Goal: Information Seeking & Learning: Learn about a topic

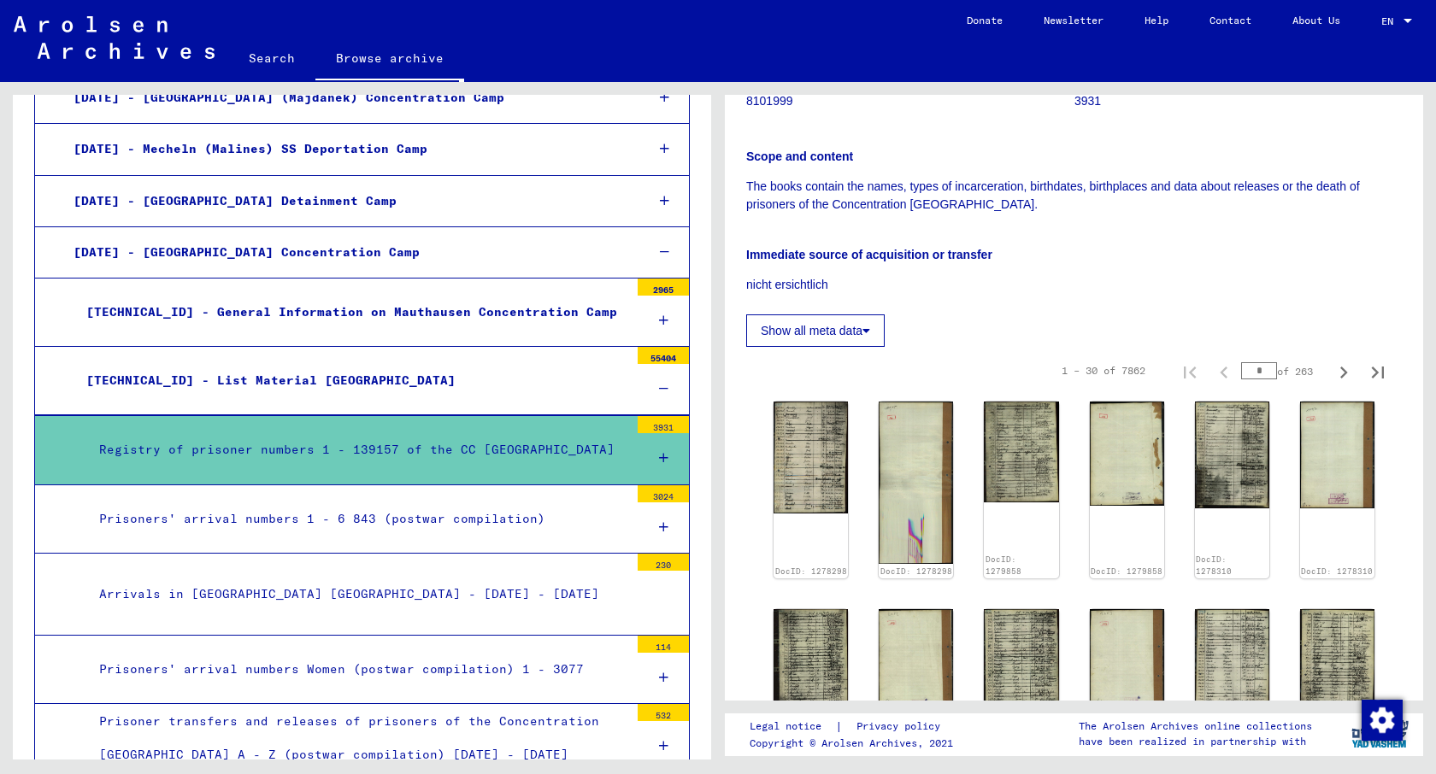
scroll to position [242, 0]
click at [1022, 435] on img at bounding box center [1021, 448] width 79 height 105
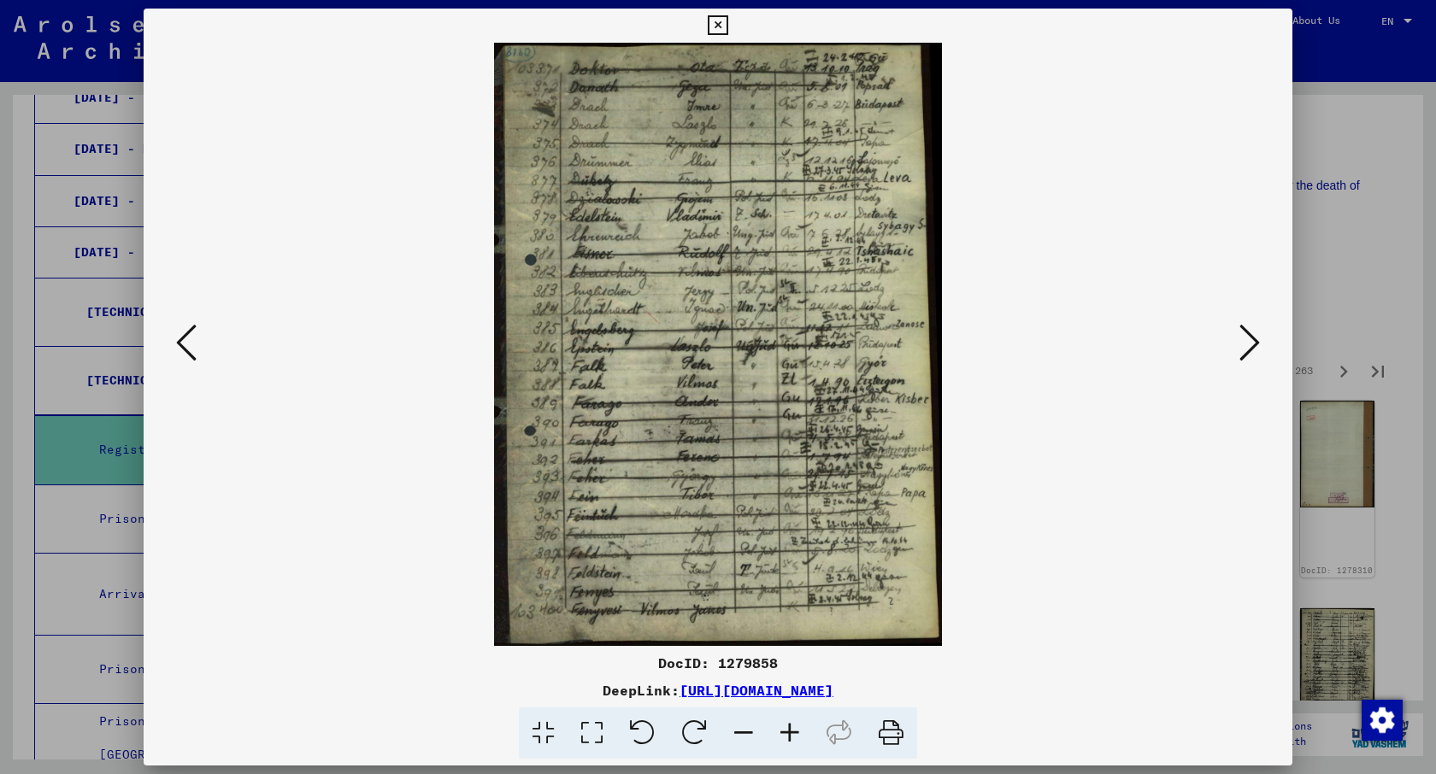
click at [1316, 301] on div at bounding box center [718, 387] width 1436 height 774
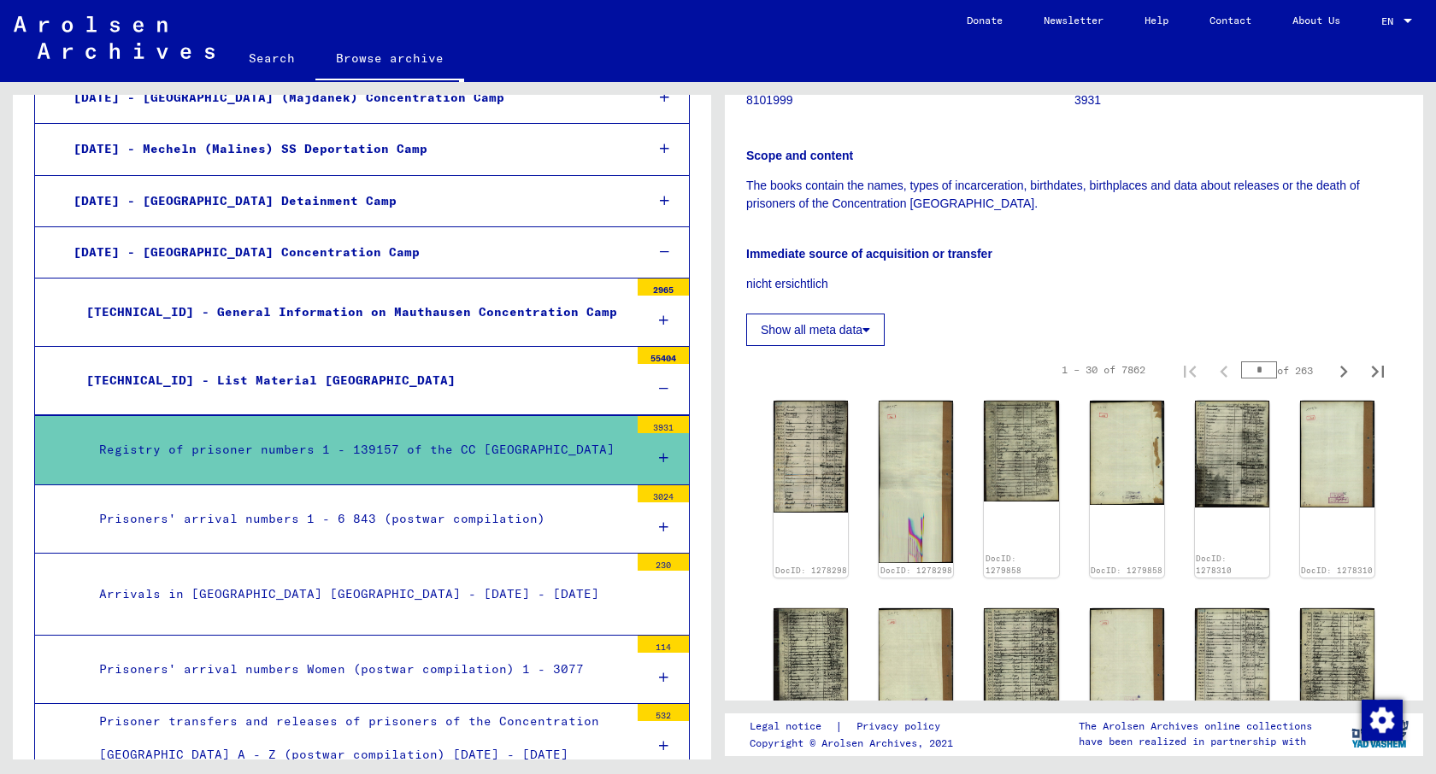
click at [1263, 375] on input "*" at bounding box center [1259, 369] width 36 height 17
type input "***"
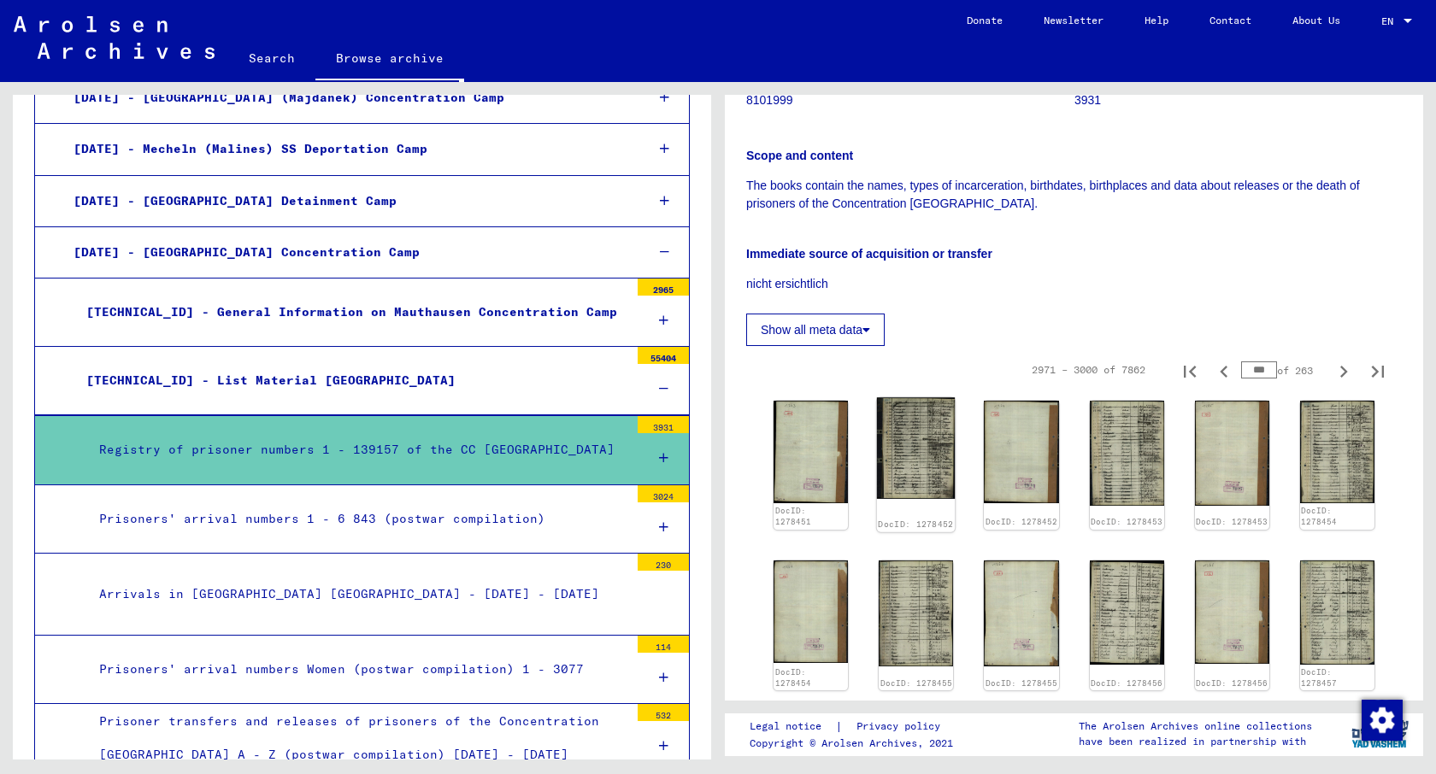
click at [901, 442] on img at bounding box center [916, 448] width 79 height 102
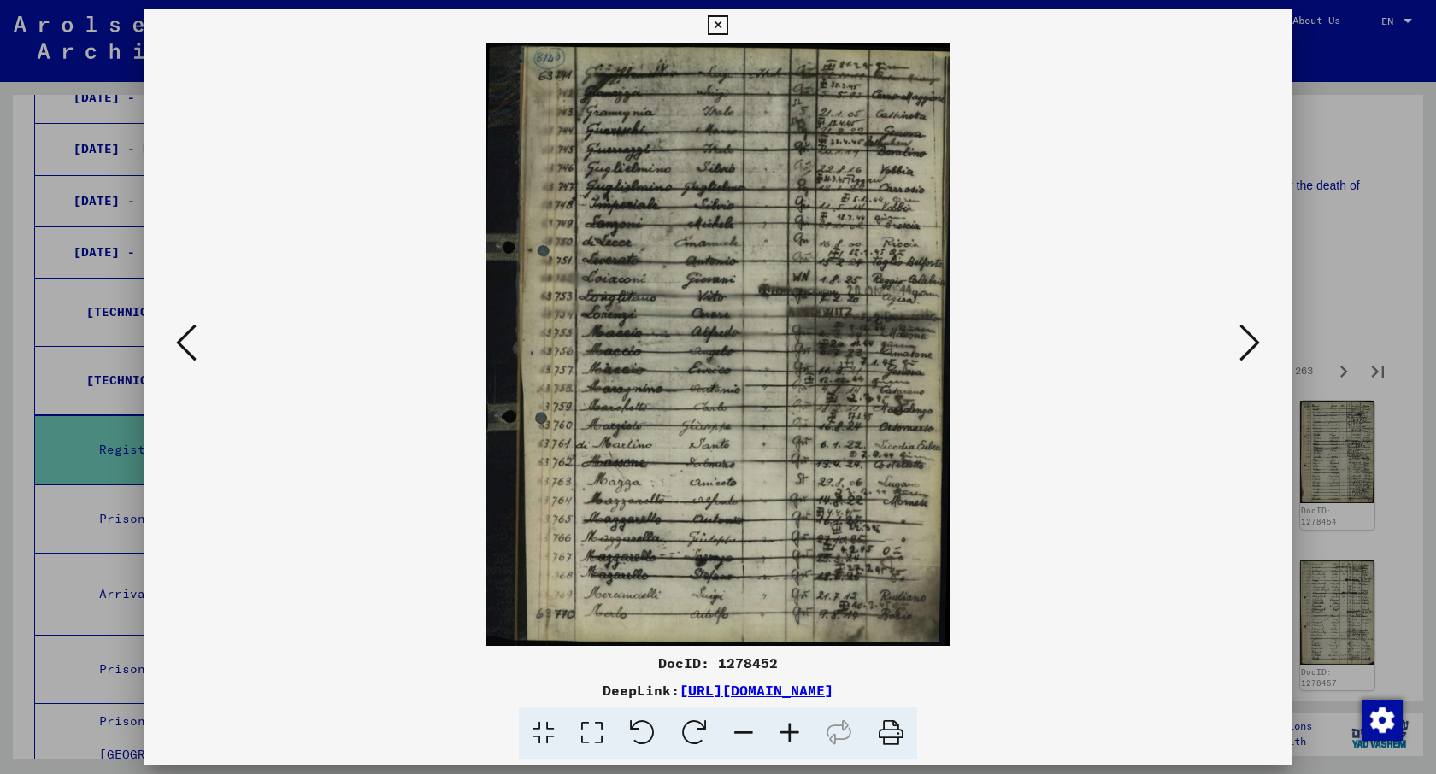
click at [1414, 103] on div at bounding box center [718, 387] width 1436 height 774
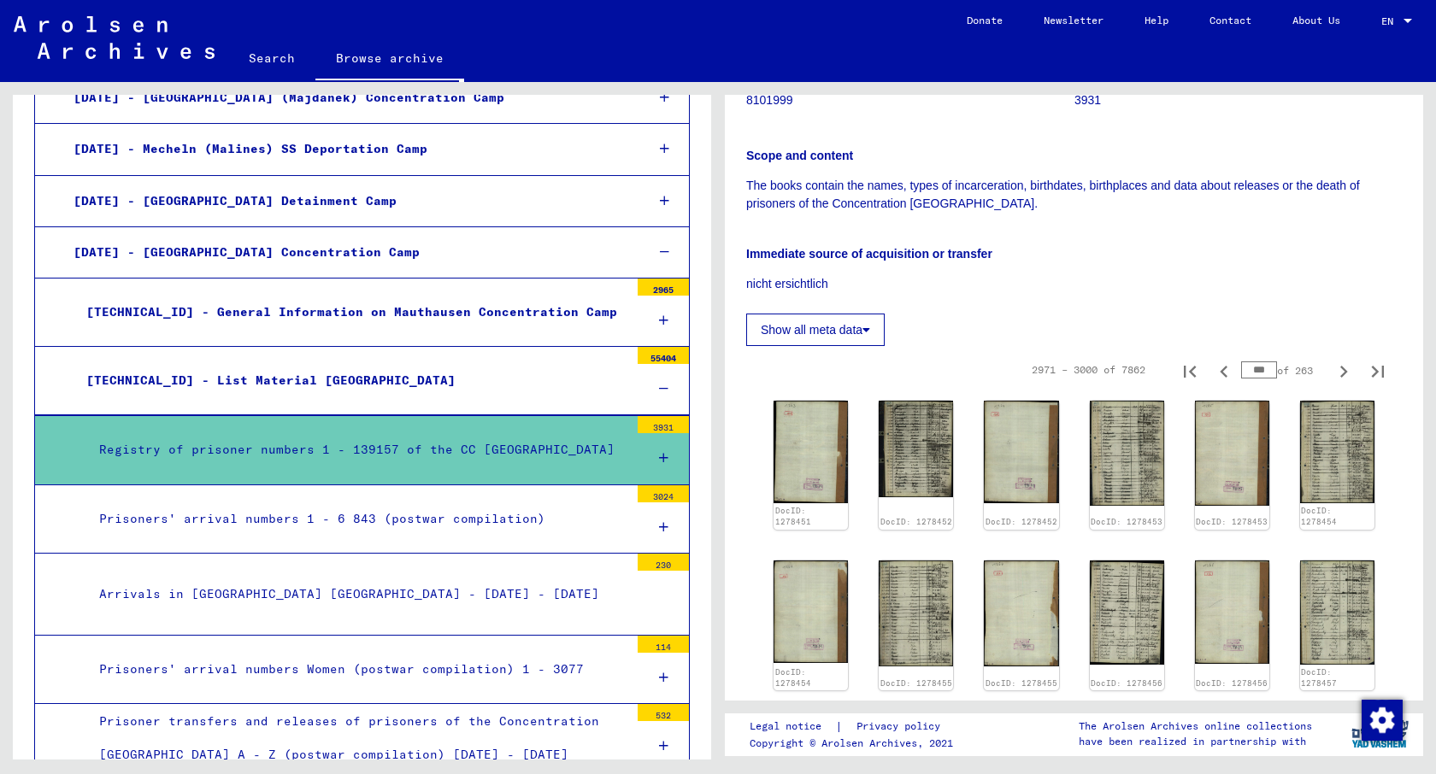
click at [1261, 368] on input "***" at bounding box center [1259, 369] width 36 height 17
type input "**"
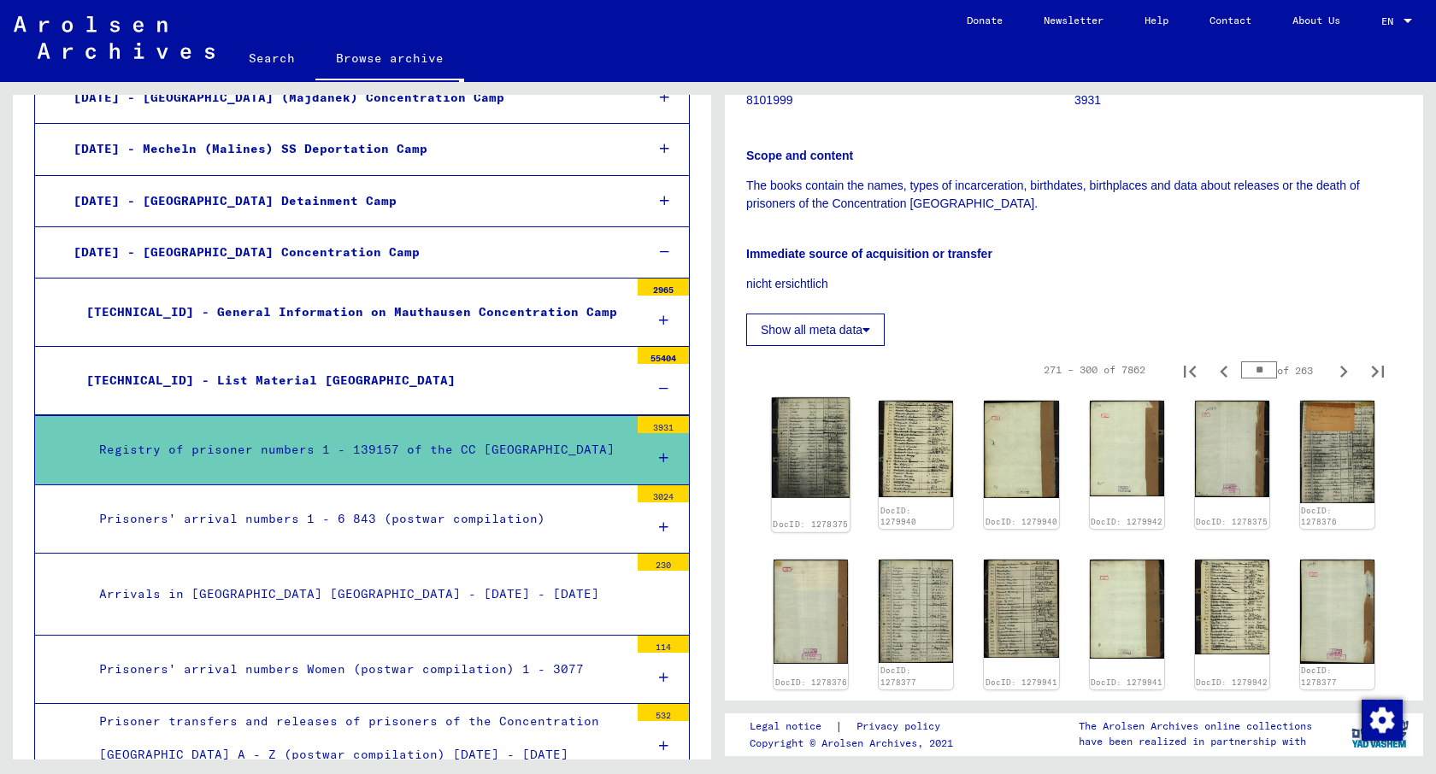
click at [778, 471] on img at bounding box center [811, 447] width 79 height 101
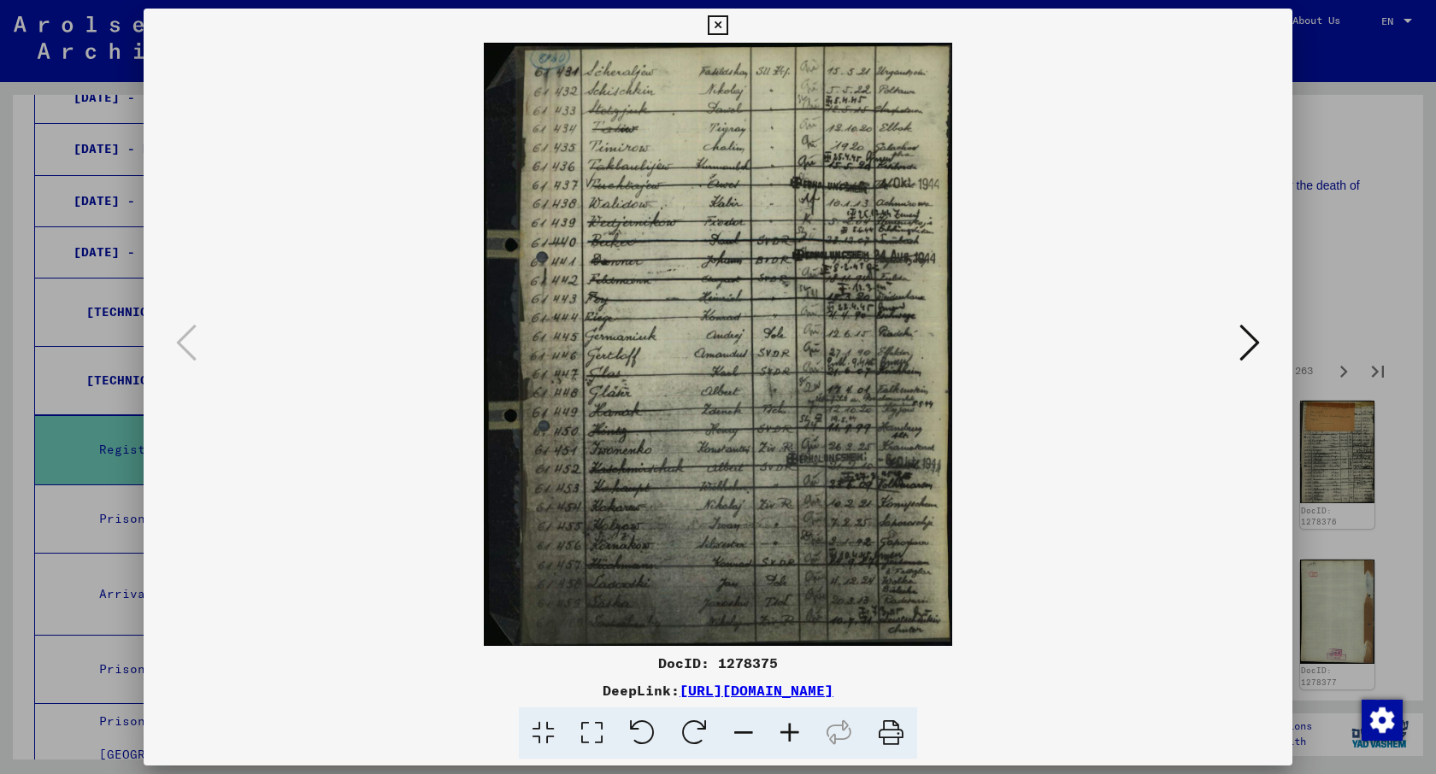
click at [1340, 293] on div at bounding box center [718, 387] width 1436 height 774
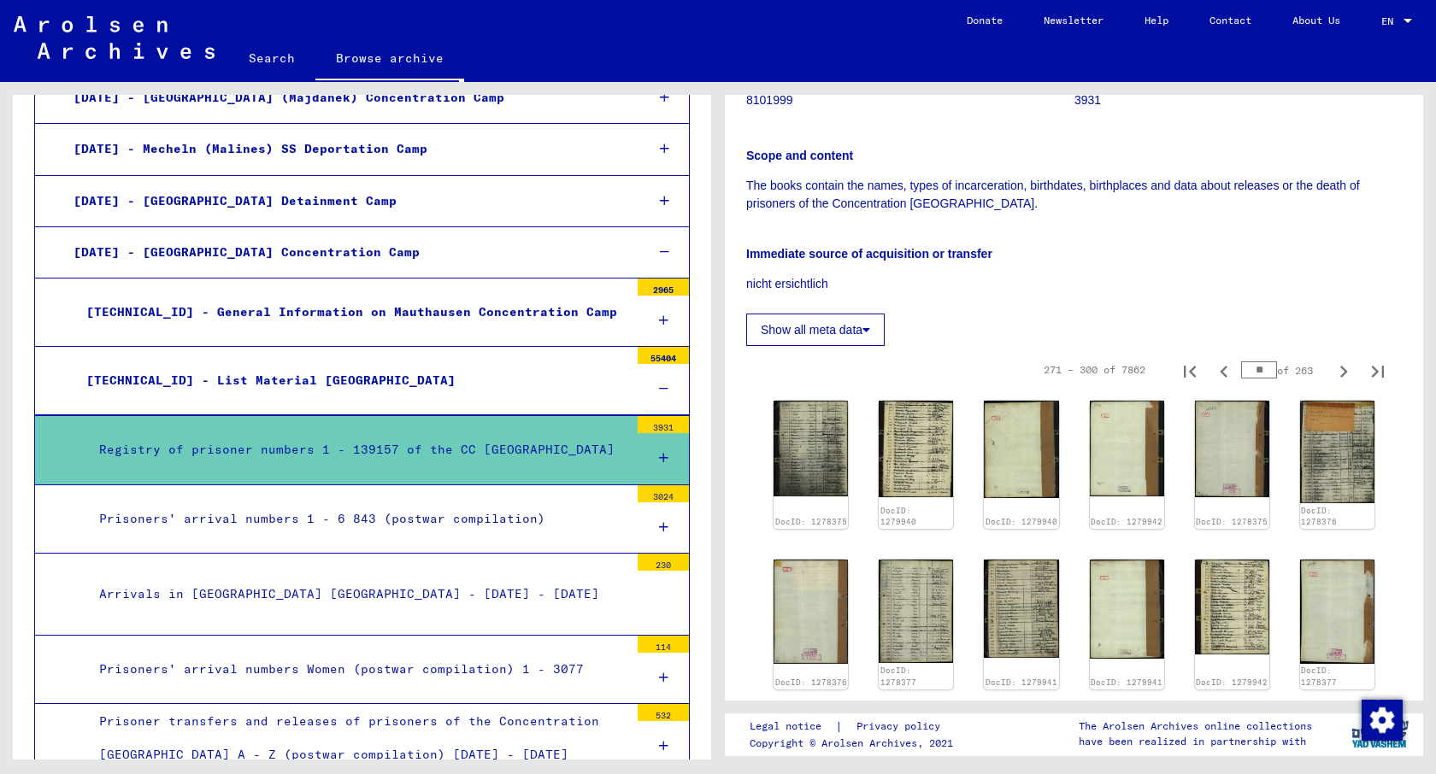
click at [1249, 369] on input "**" at bounding box center [1259, 369] width 36 height 17
type input "*"
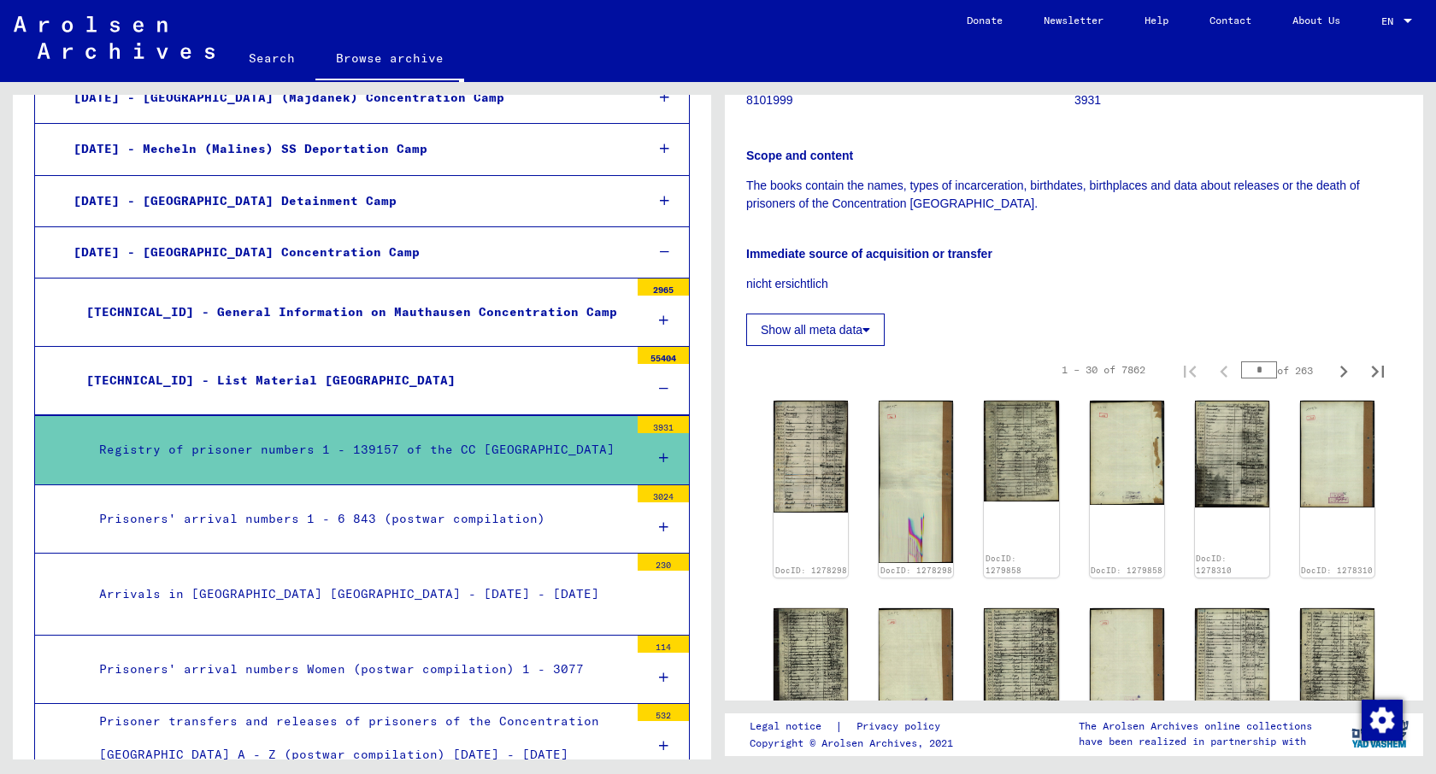
click at [1249, 368] on input "*" at bounding box center [1259, 369] width 36 height 17
type input "*"
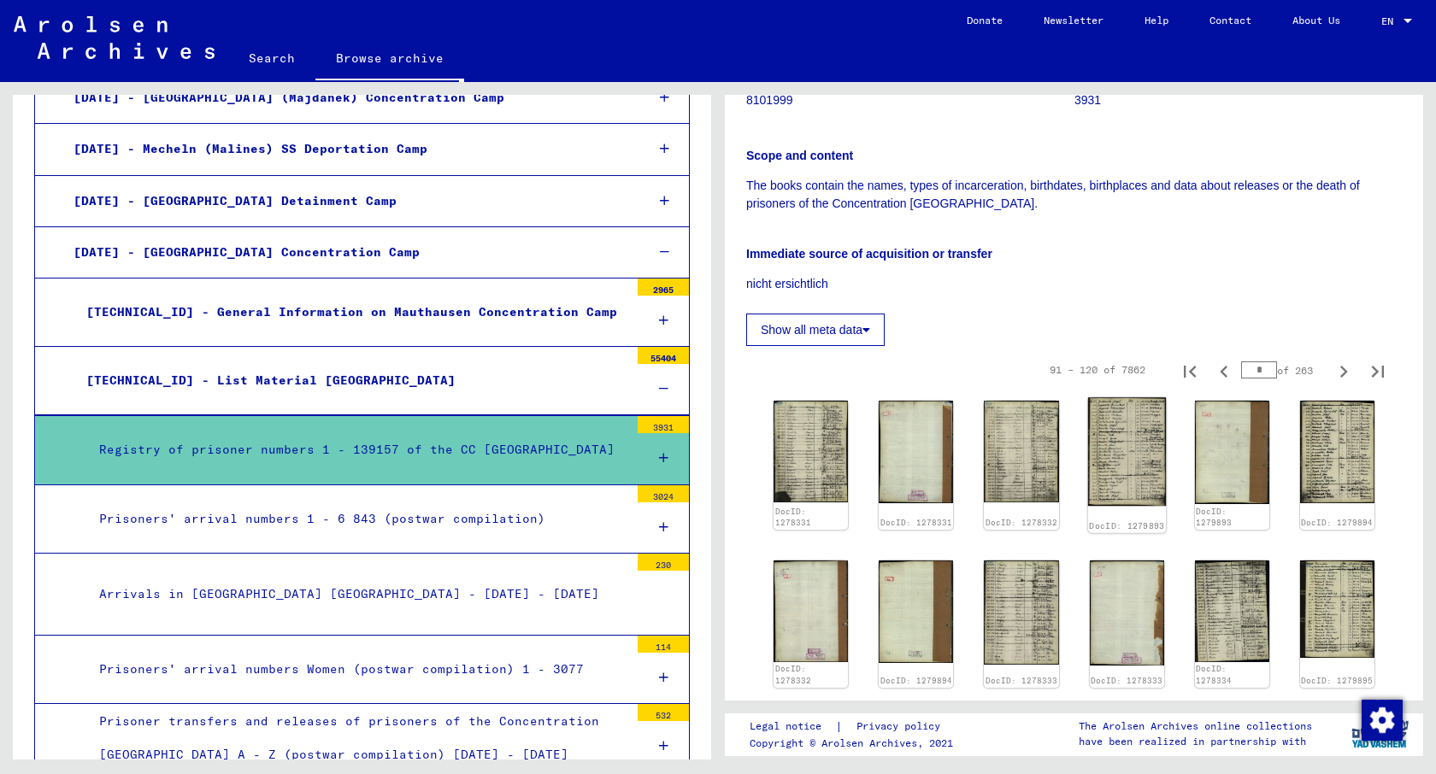
click at [1142, 426] on img at bounding box center [1126, 451] width 79 height 109
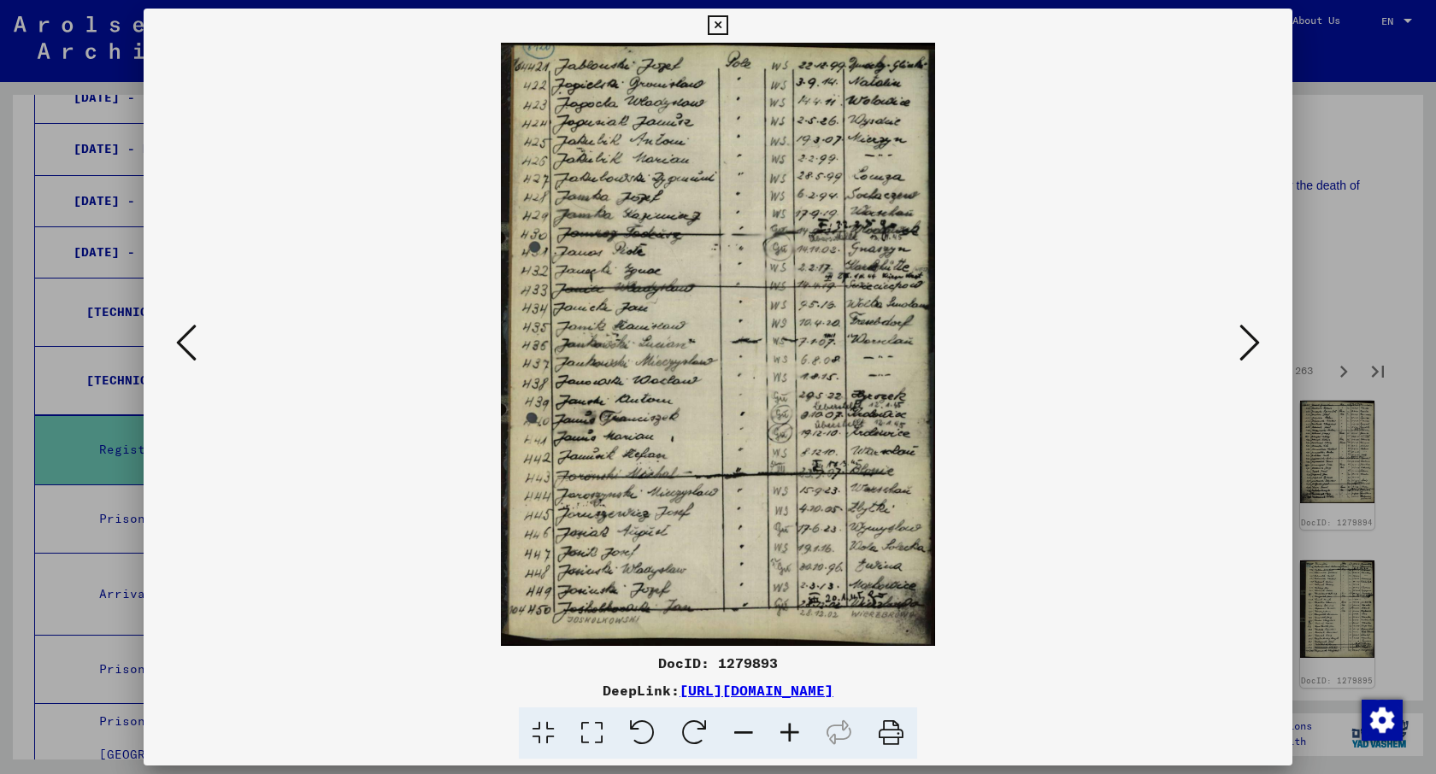
click at [1373, 211] on div at bounding box center [718, 387] width 1436 height 774
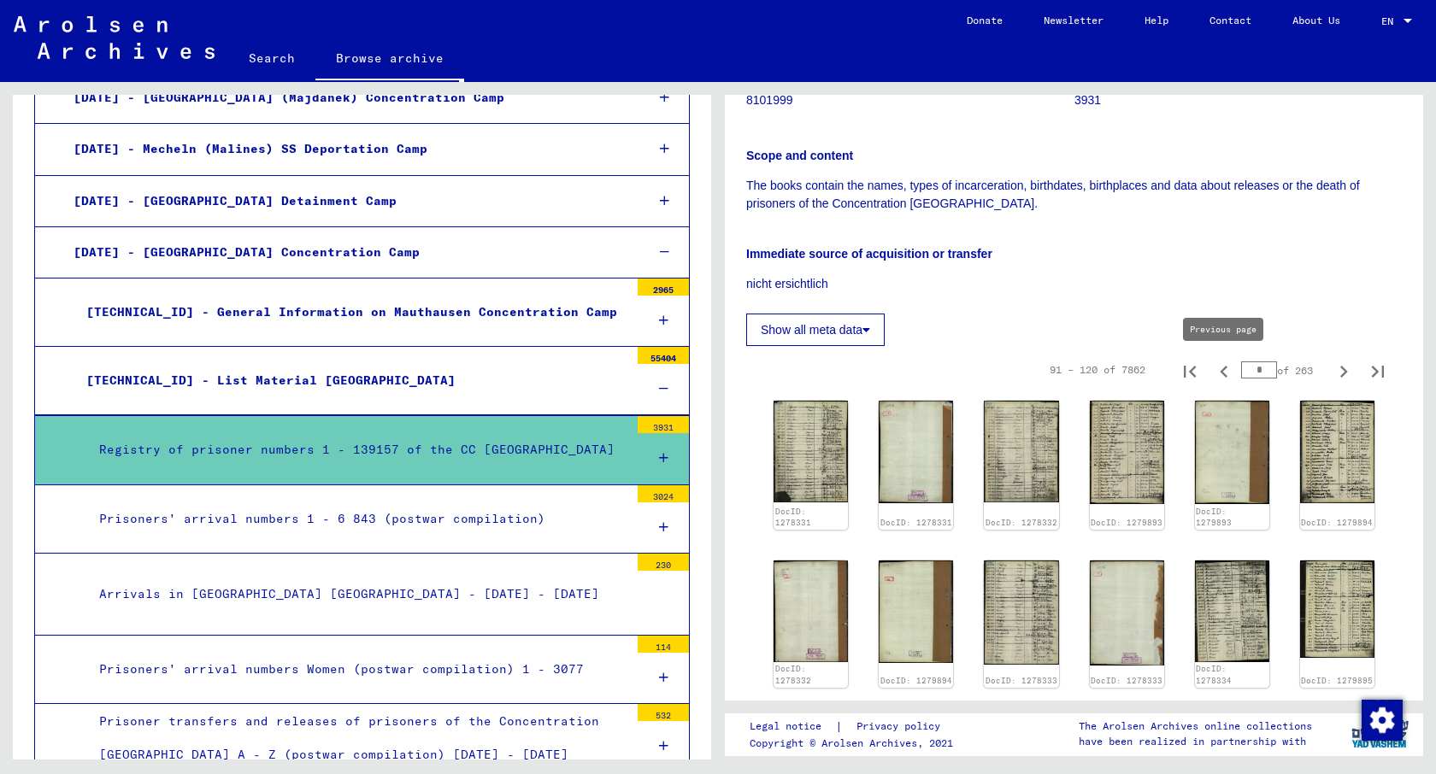
click at [1217, 375] on icon "Previous page" at bounding box center [1224, 372] width 24 height 24
type input "*"
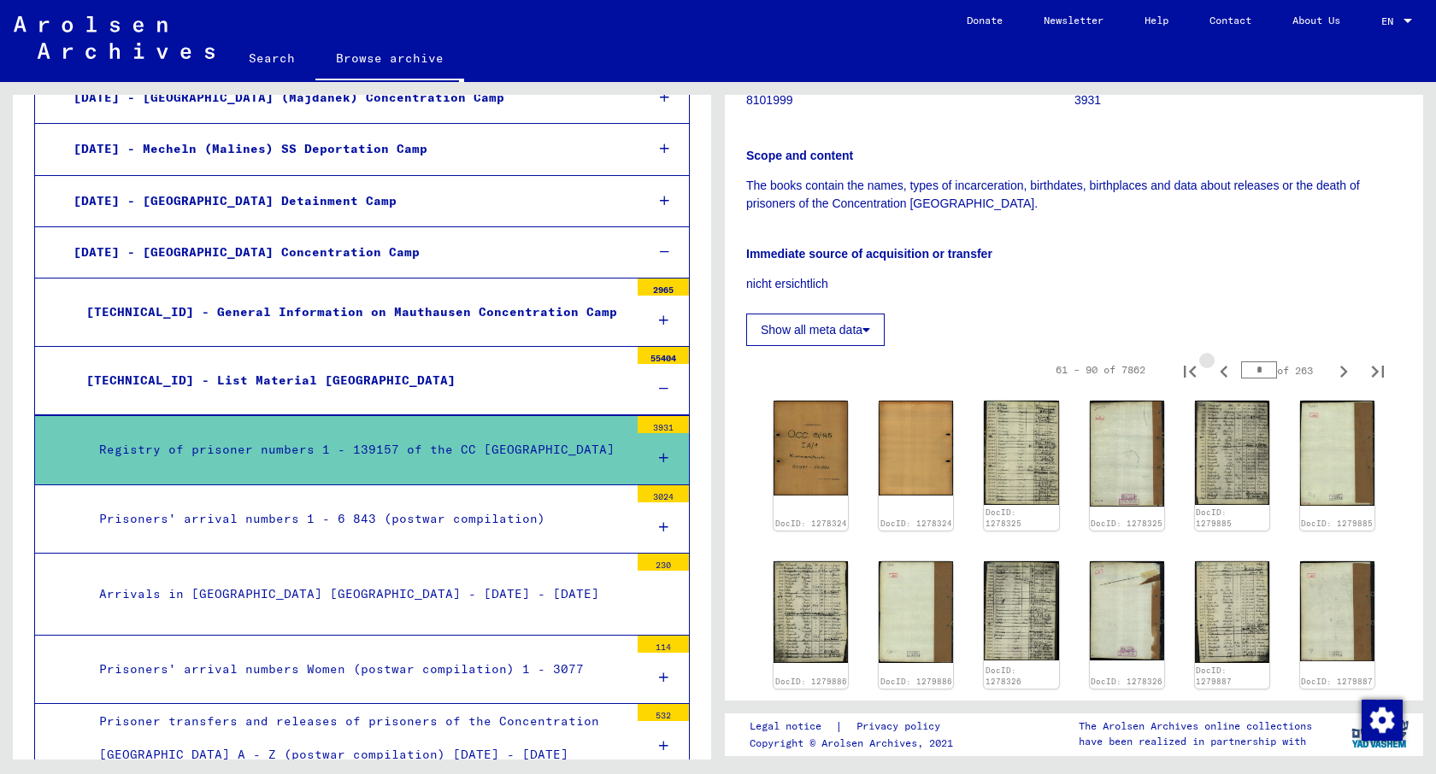
click at [1217, 375] on icon "Previous page" at bounding box center [1224, 372] width 24 height 24
type input "*"
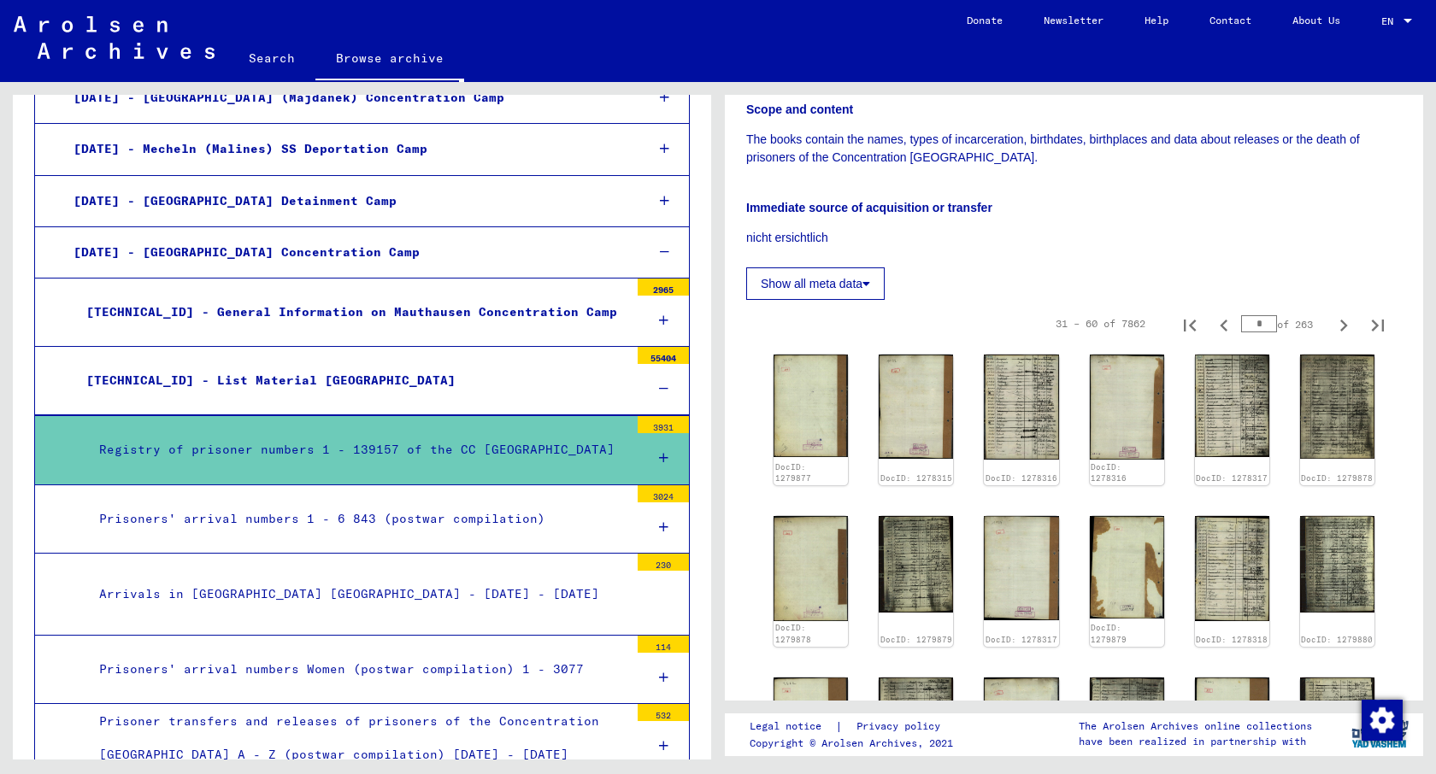
scroll to position [284, 0]
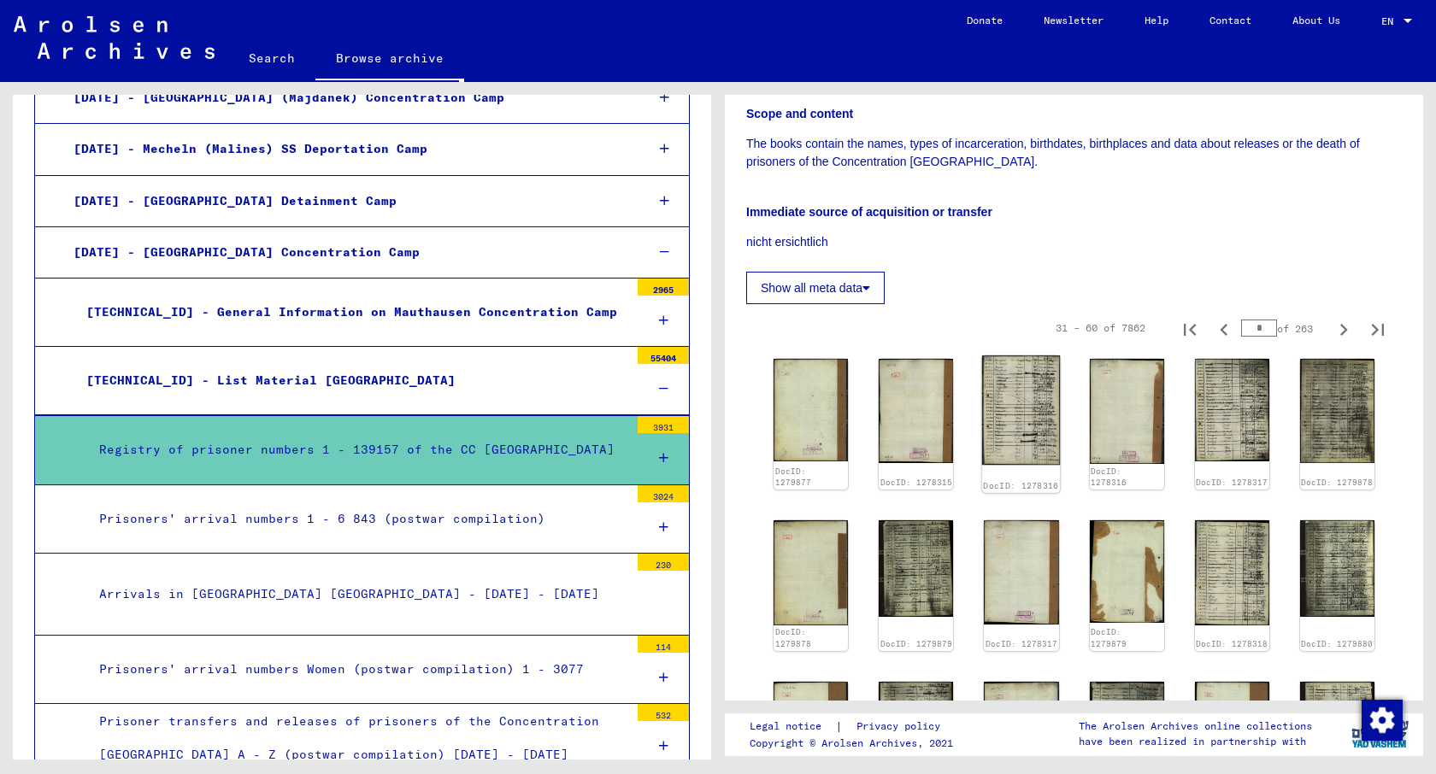
click at [999, 431] on img at bounding box center [1021, 409] width 79 height 109
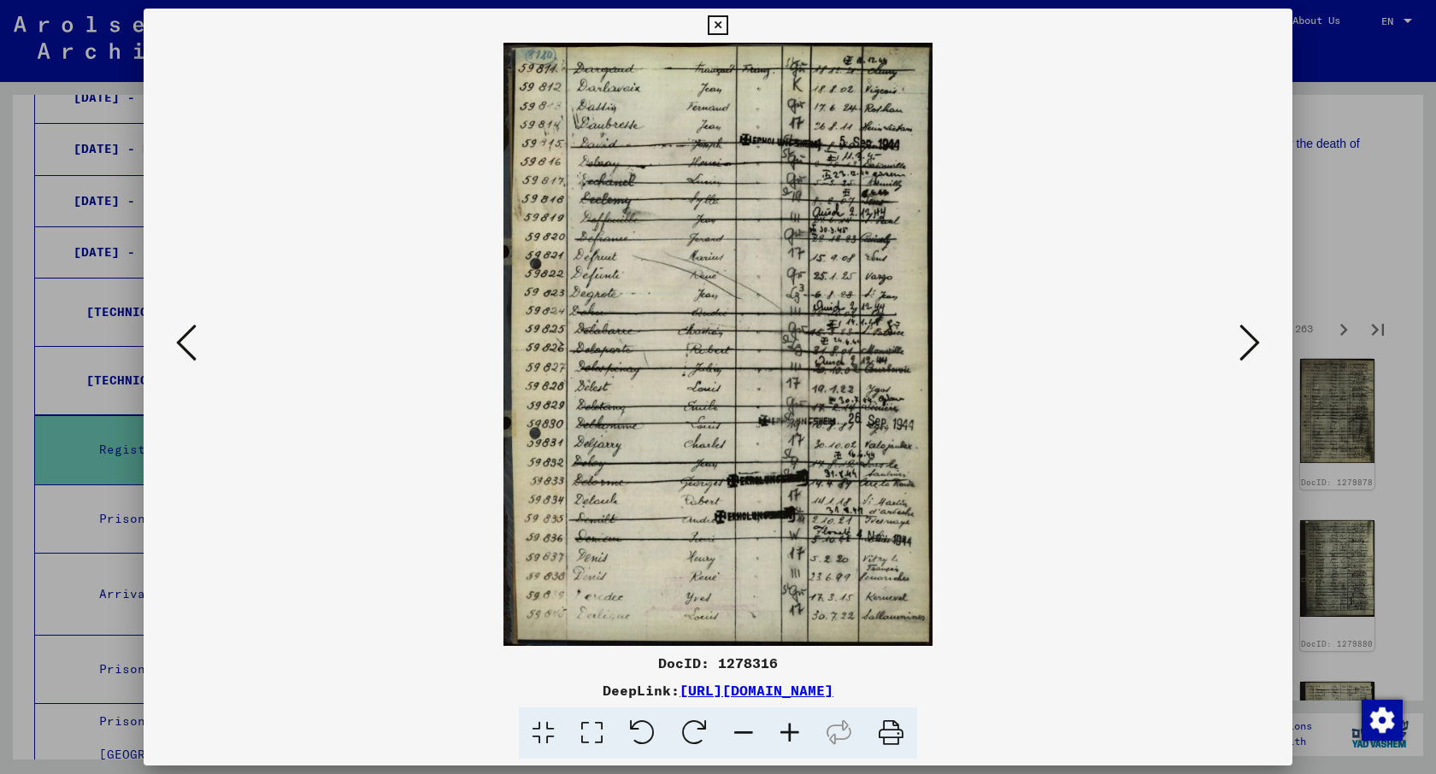
click at [1416, 277] on div at bounding box center [718, 387] width 1436 height 774
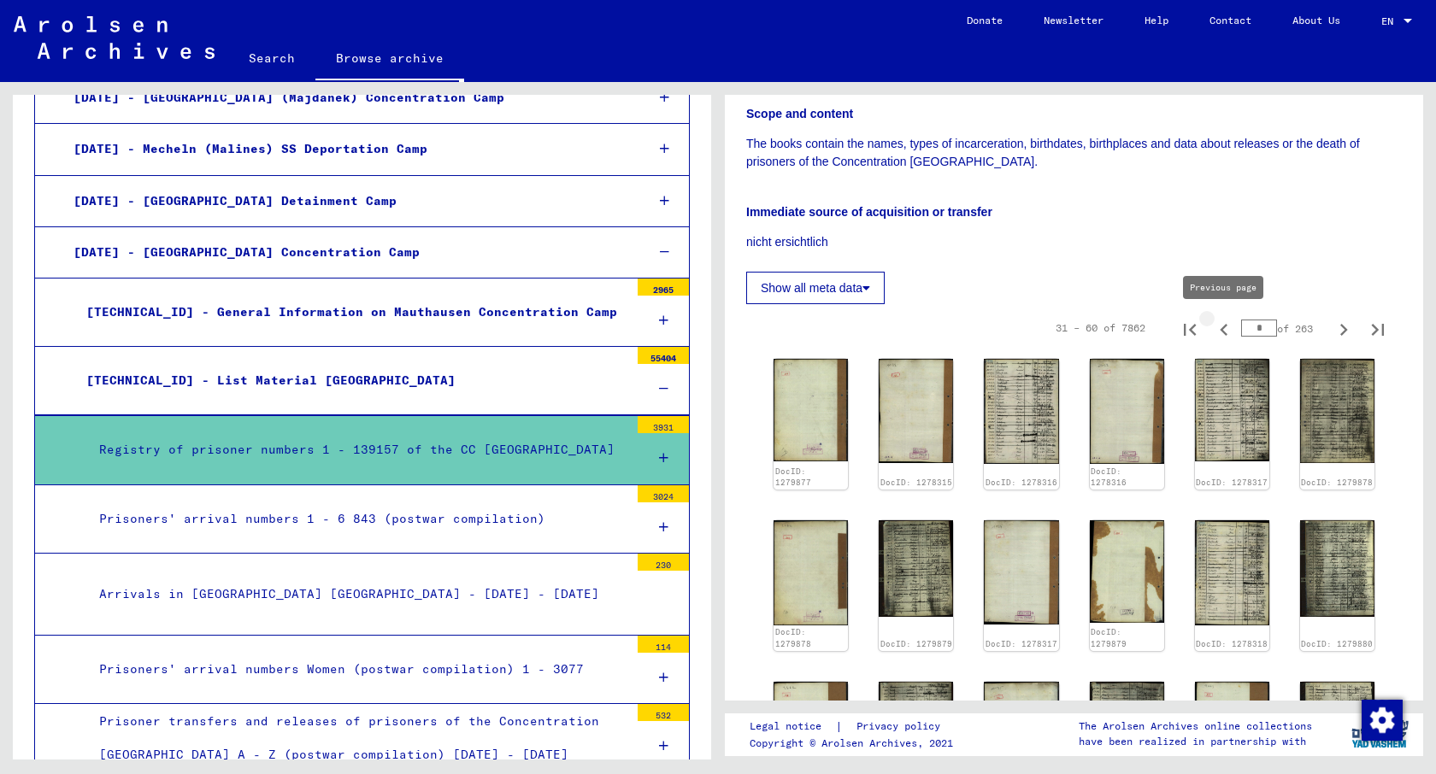
click at [1219, 329] on icon "Previous page" at bounding box center [1224, 330] width 24 height 24
type input "*"
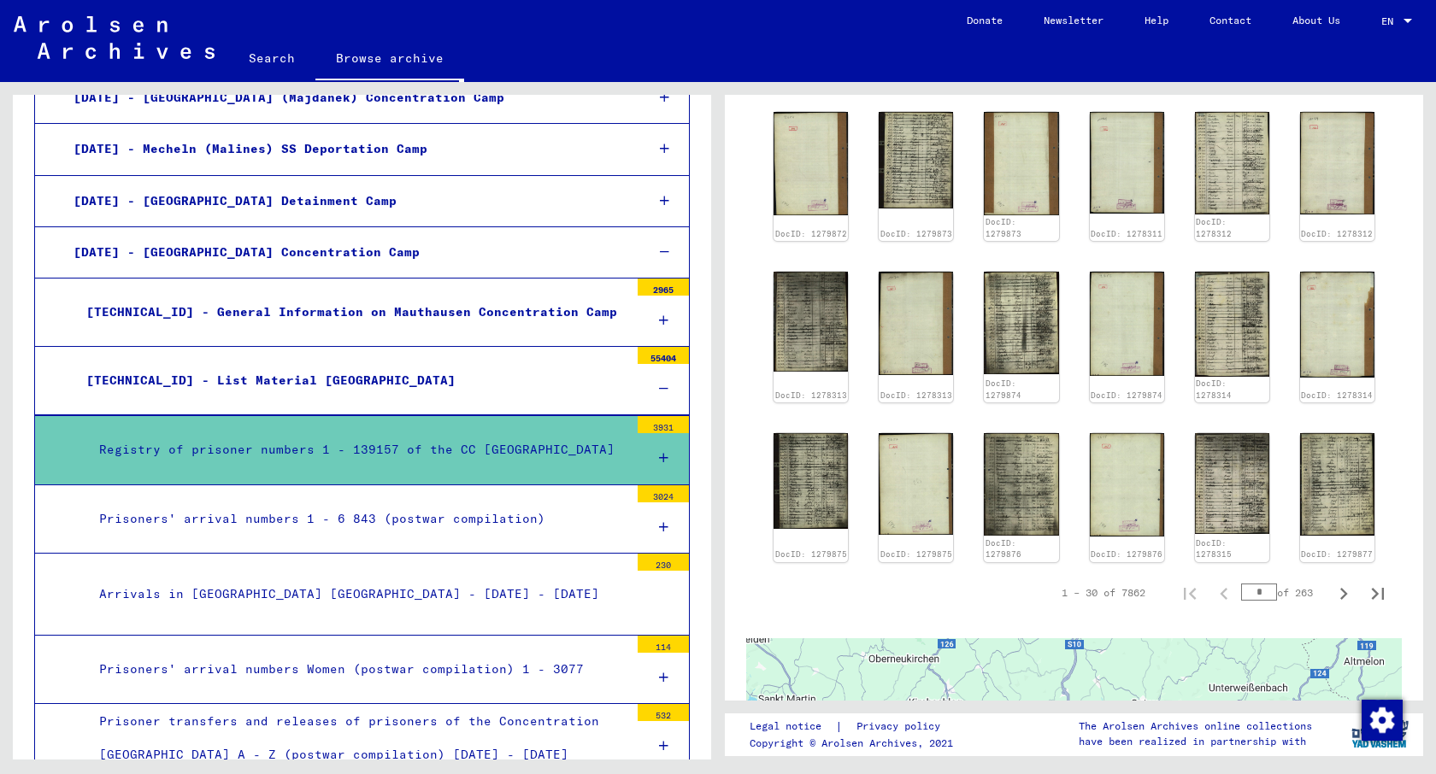
scroll to position [1043, 0]
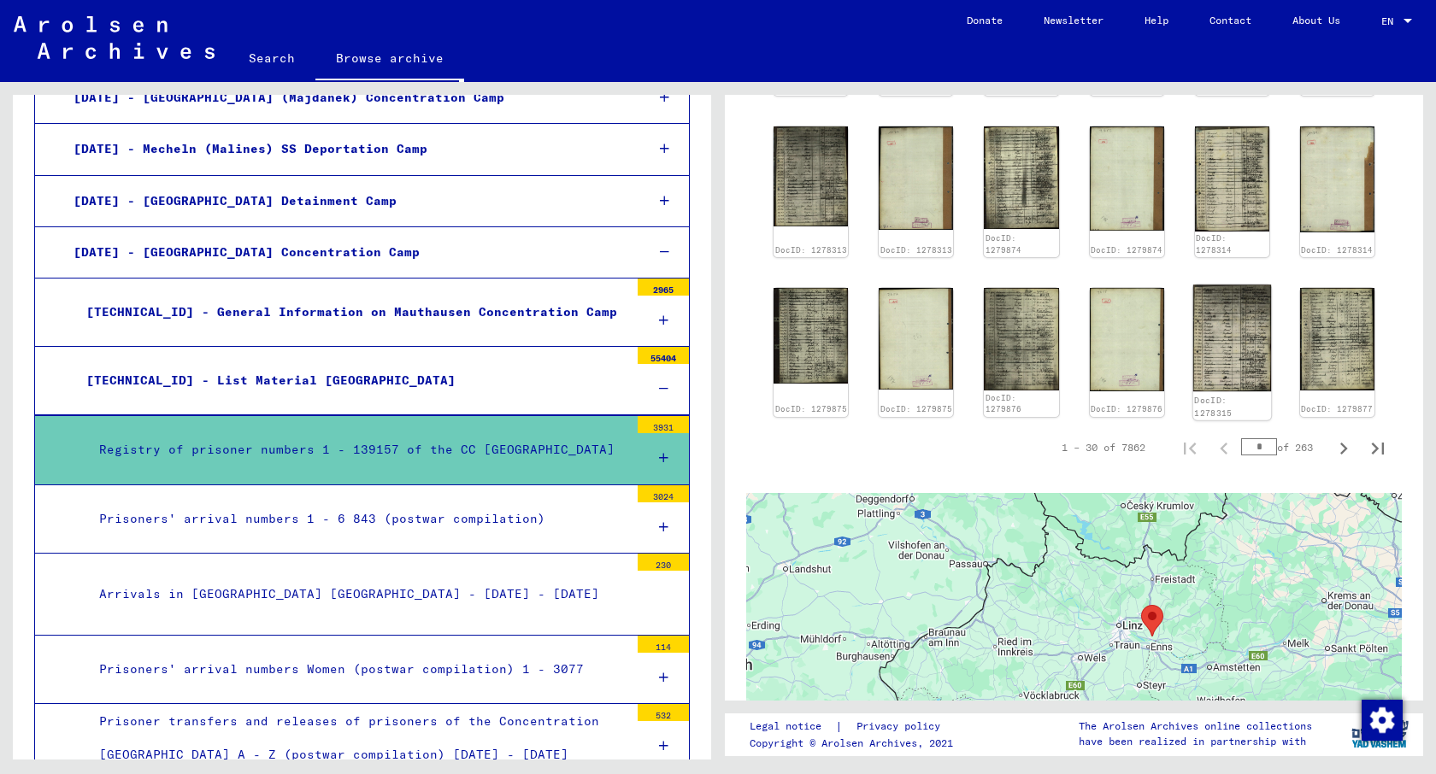
click at [1225, 325] on img at bounding box center [1231, 338] width 79 height 107
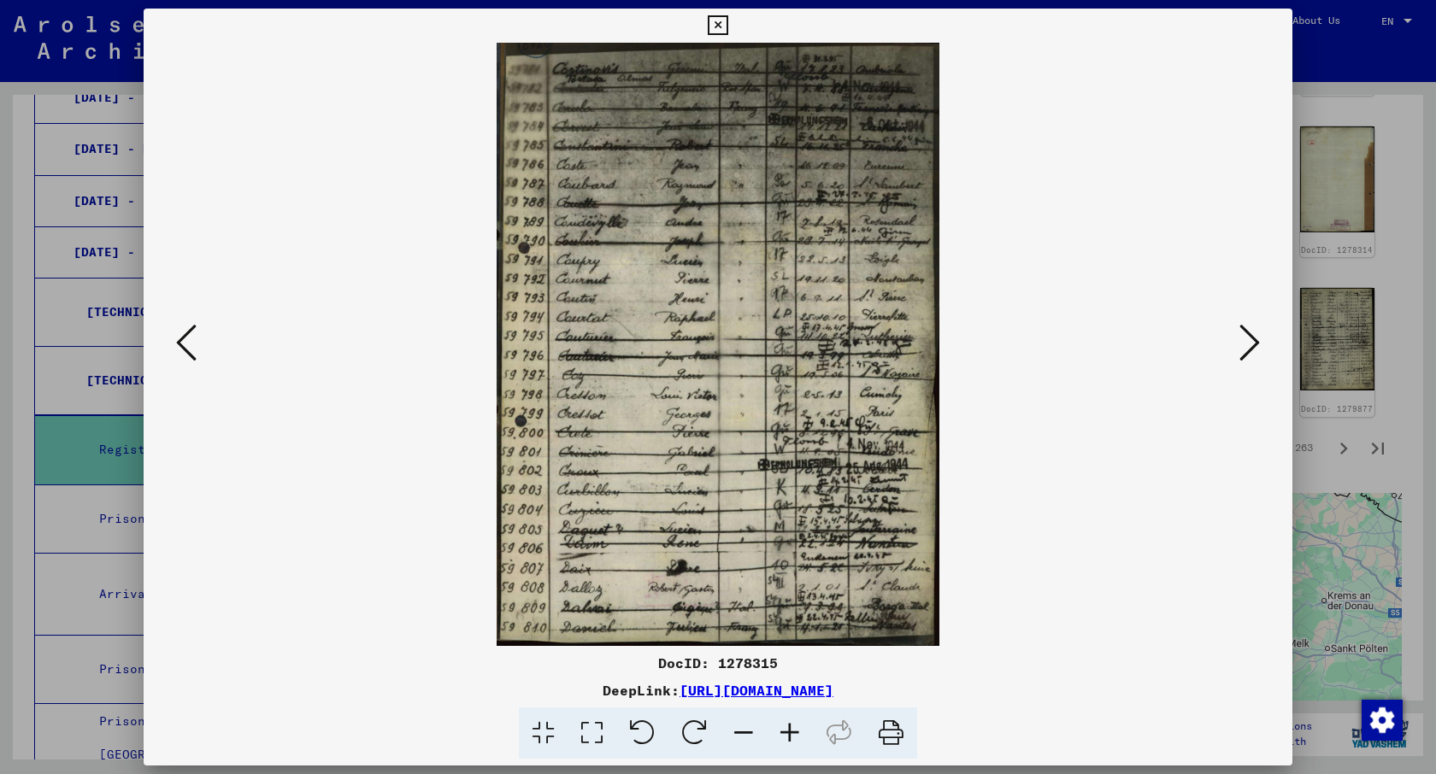
click at [1367, 412] on div at bounding box center [718, 387] width 1436 height 774
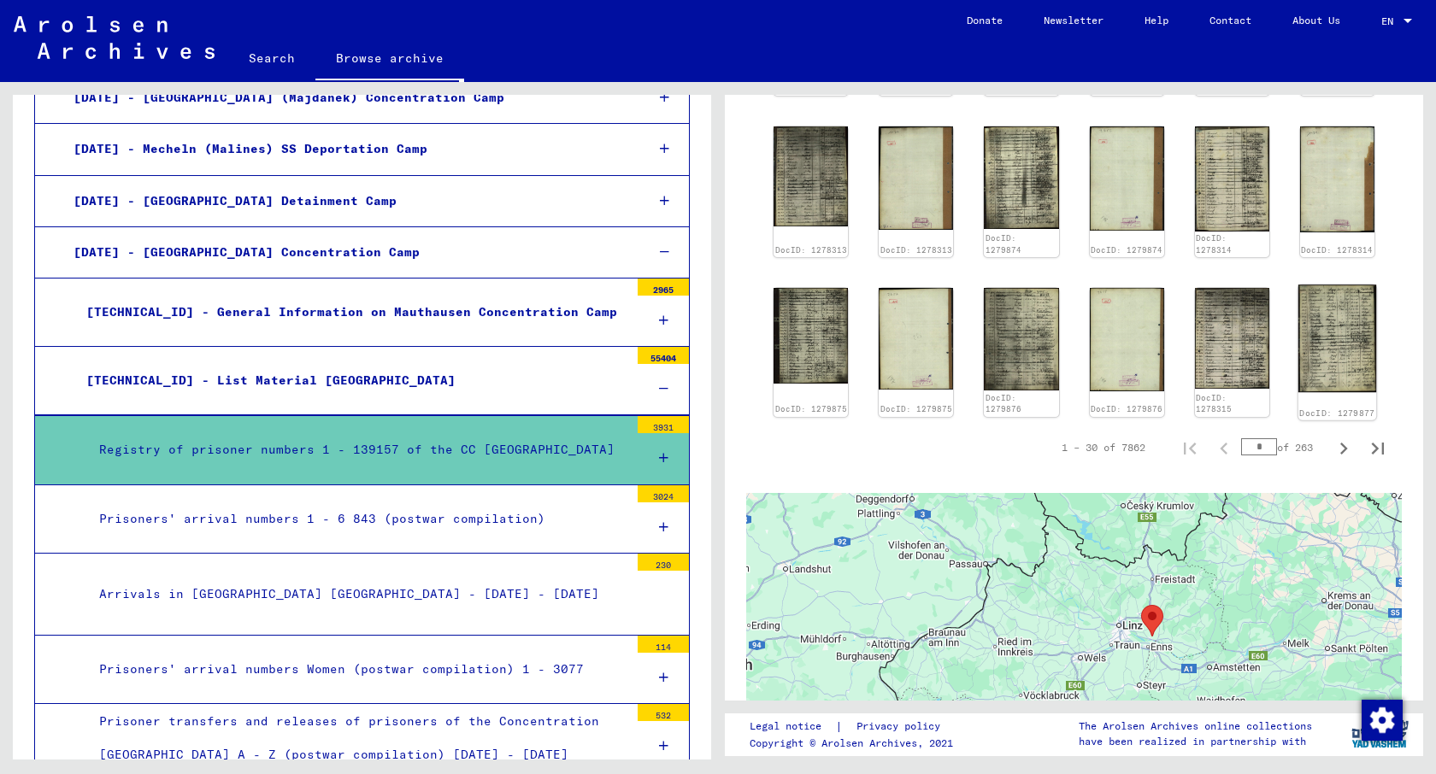
click at [1351, 330] on img at bounding box center [1337, 339] width 79 height 108
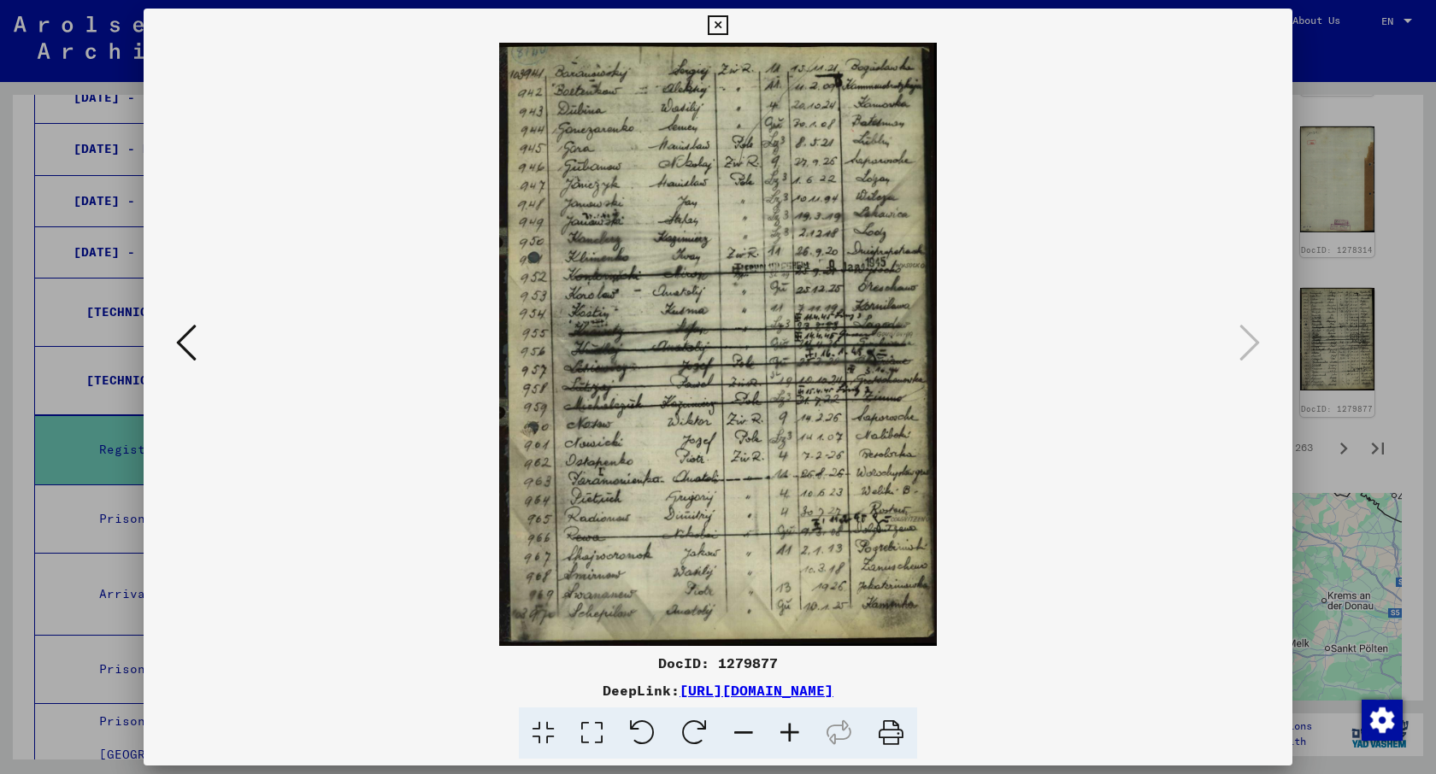
click at [1354, 289] on div at bounding box center [718, 387] width 1436 height 774
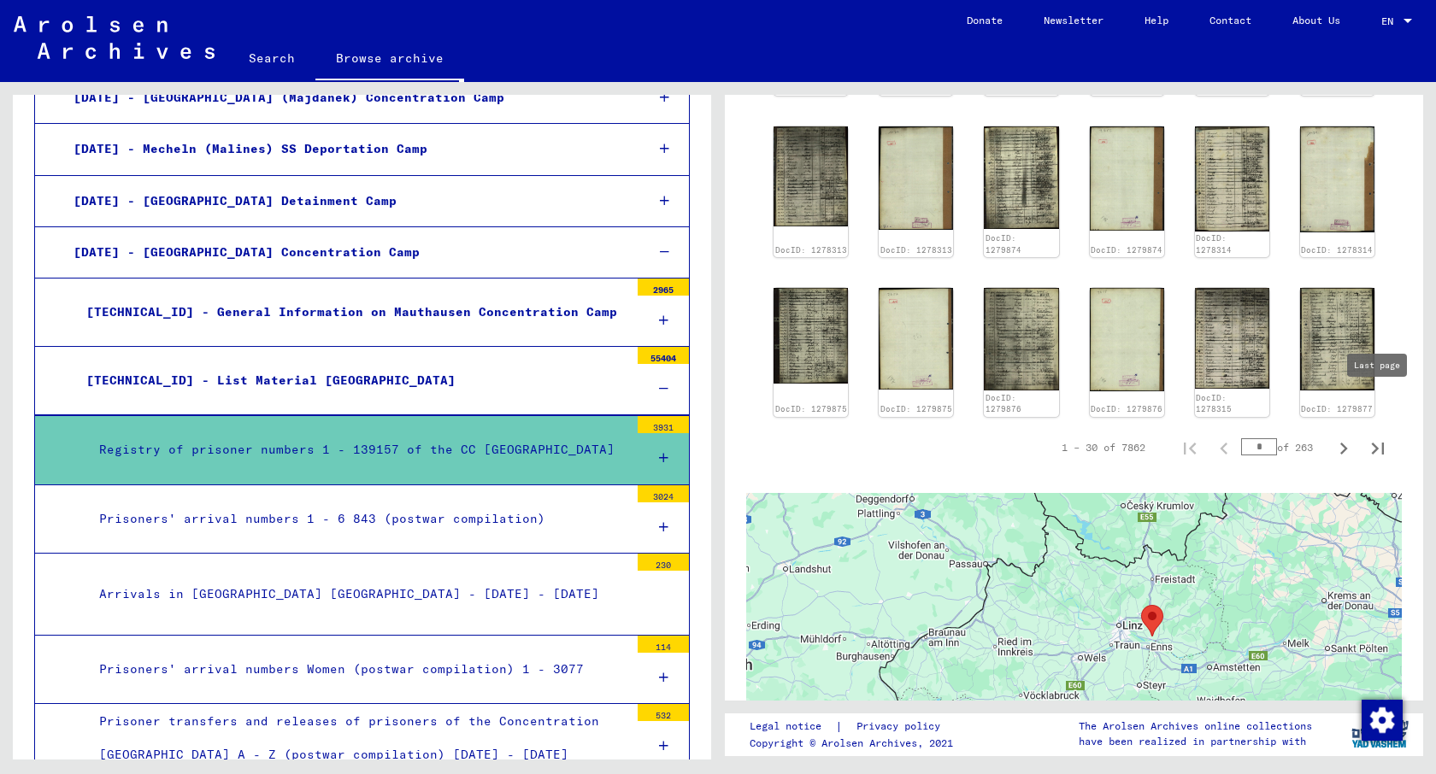
click at [1379, 437] on icon "Last page" at bounding box center [1377, 449] width 24 height 24
type input "***"
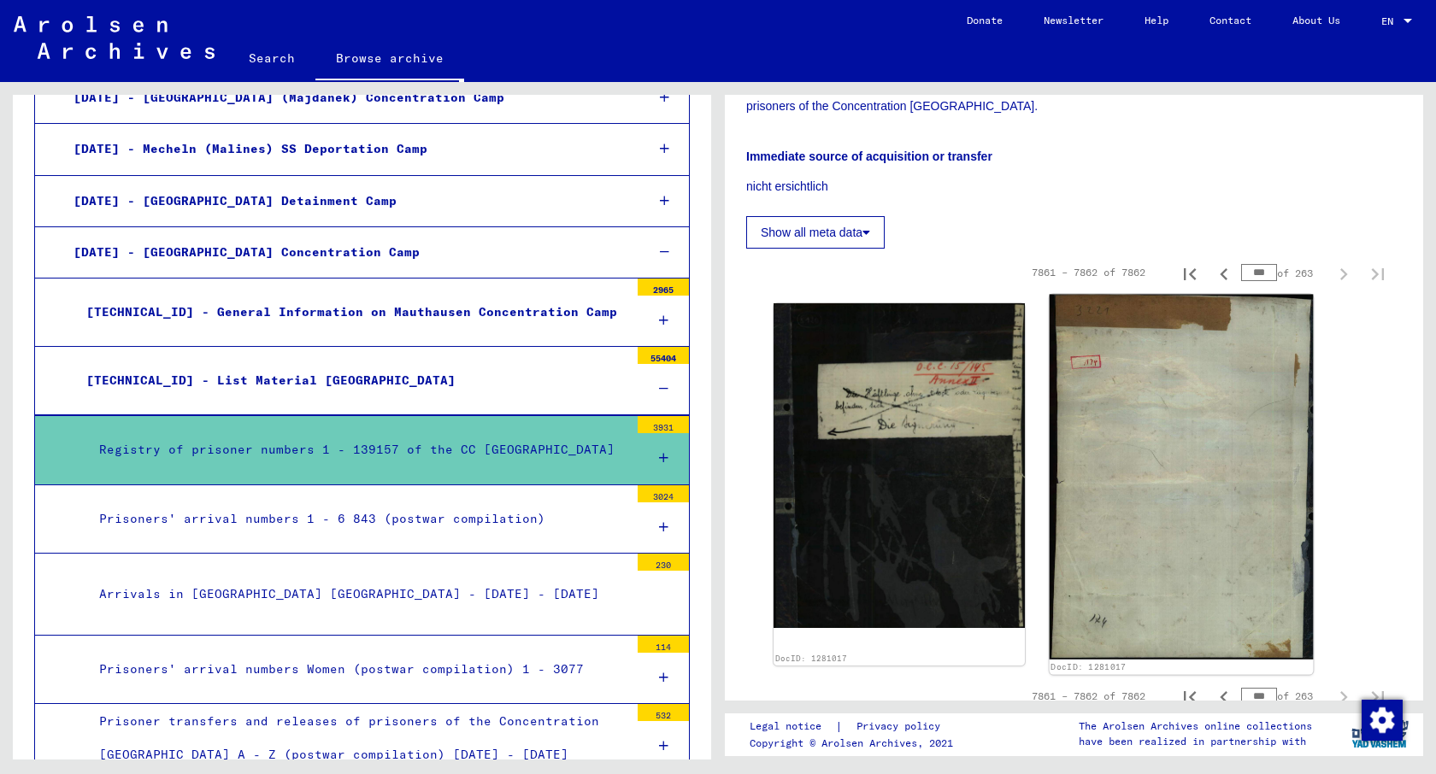
scroll to position [239, 0]
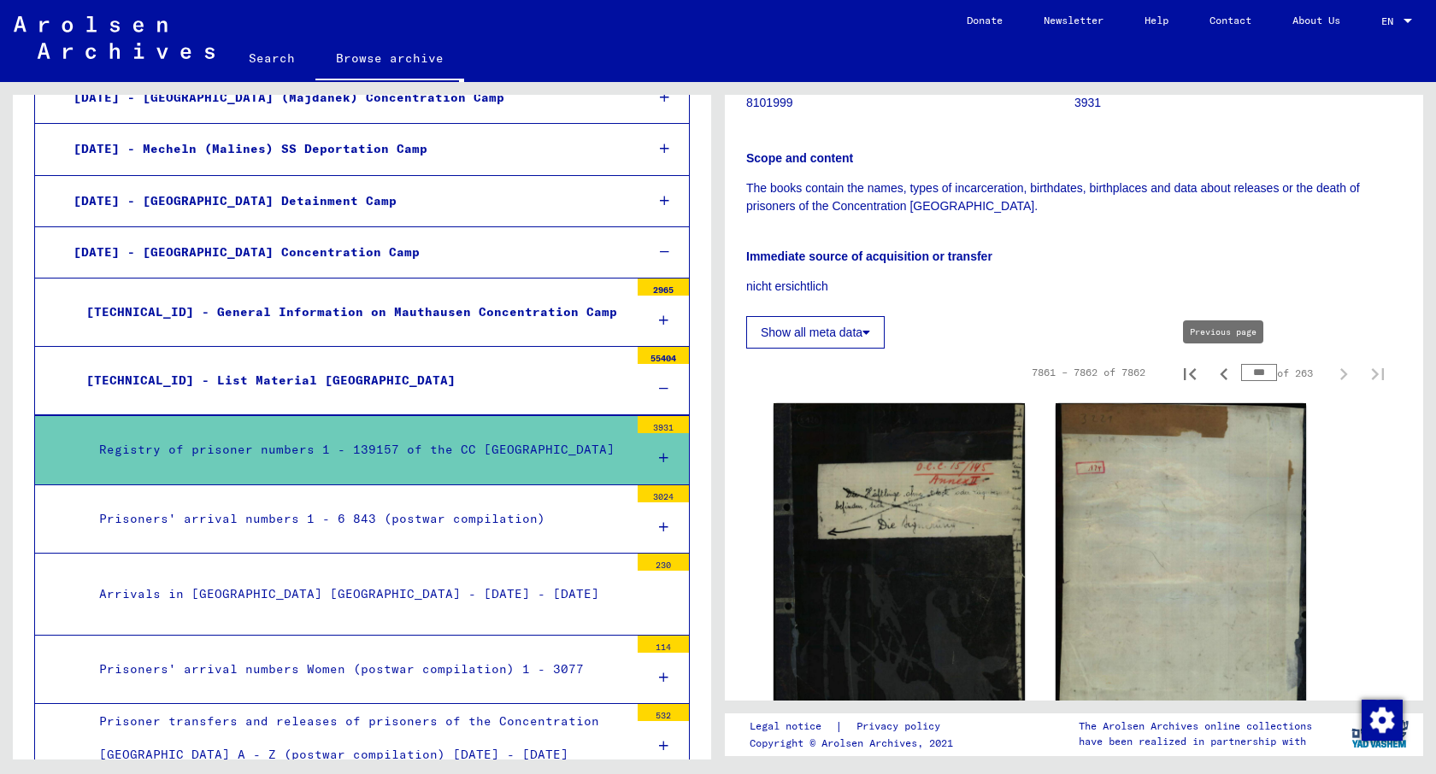
click at [1219, 359] on button "Previous page" at bounding box center [1224, 372] width 34 height 34
type input "***"
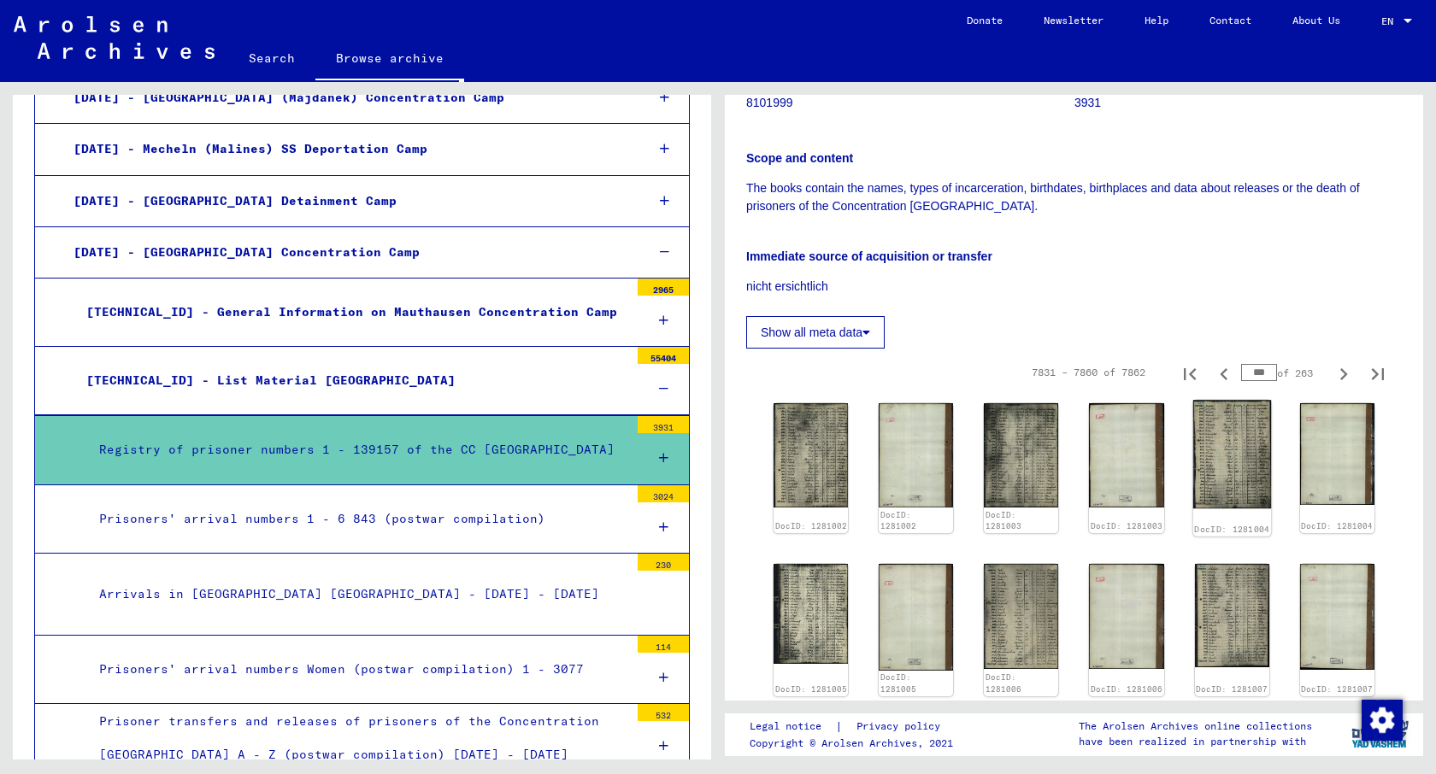
click at [1198, 452] on img at bounding box center [1231, 454] width 79 height 109
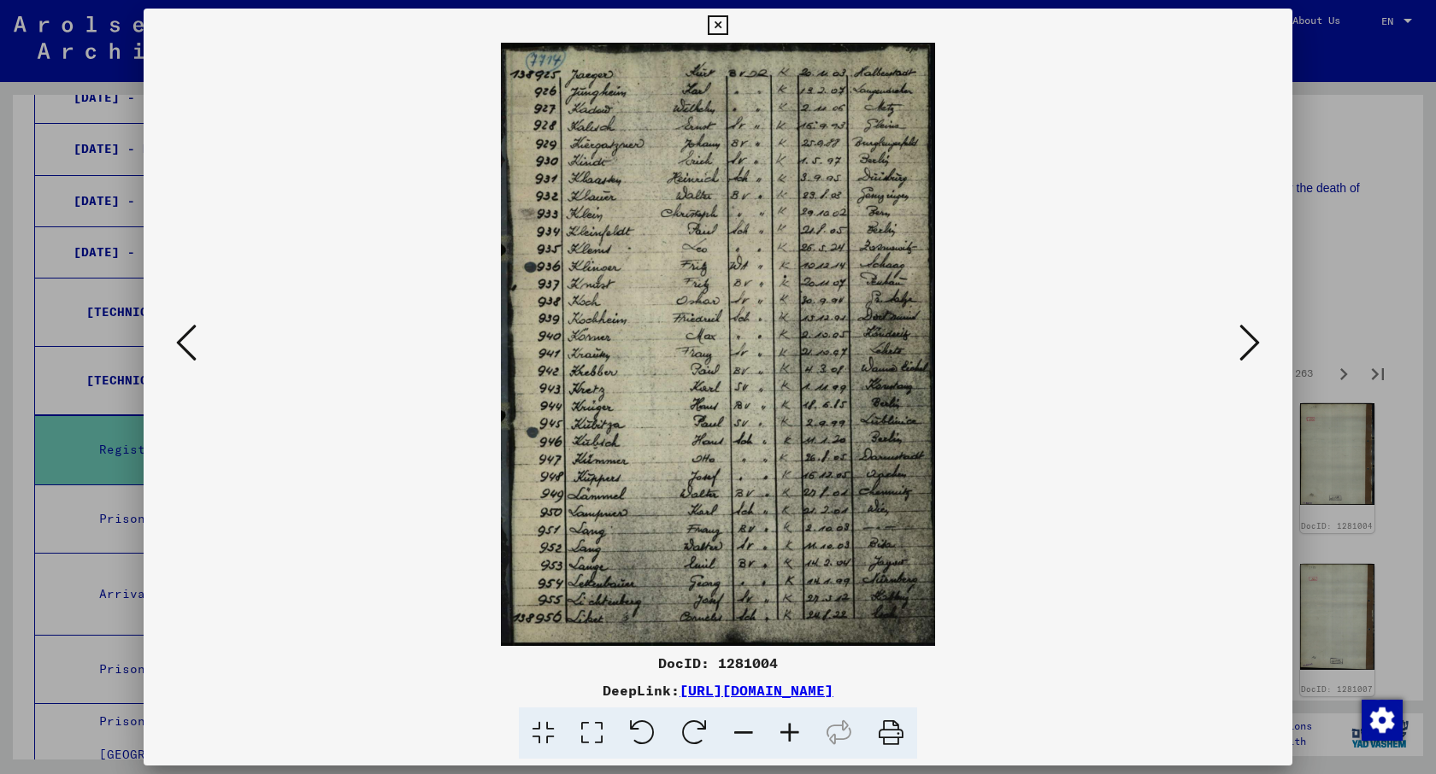
click at [1330, 284] on div at bounding box center [718, 387] width 1436 height 774
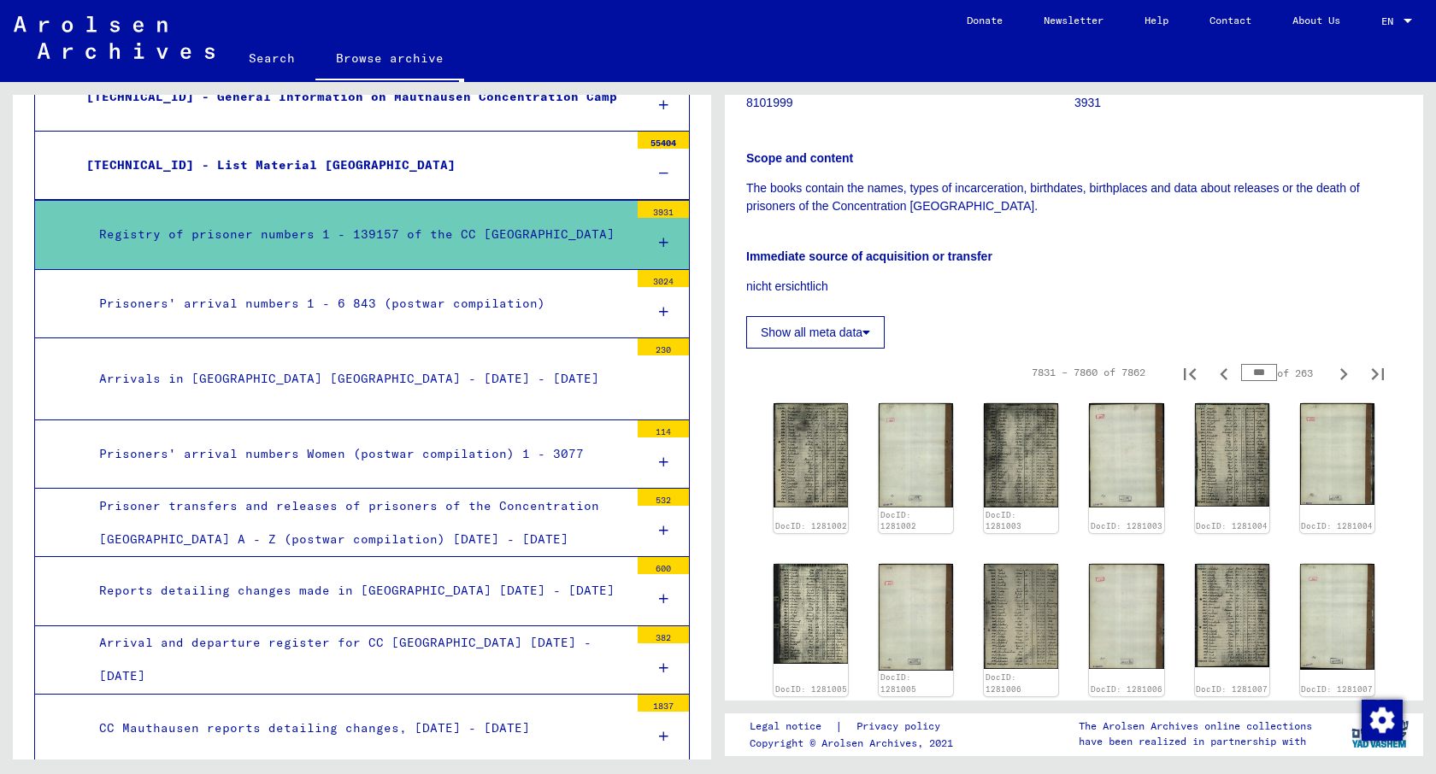
scroll to position [1705, 0]
